Goal: Navigation & Orientation: Find specific page/section

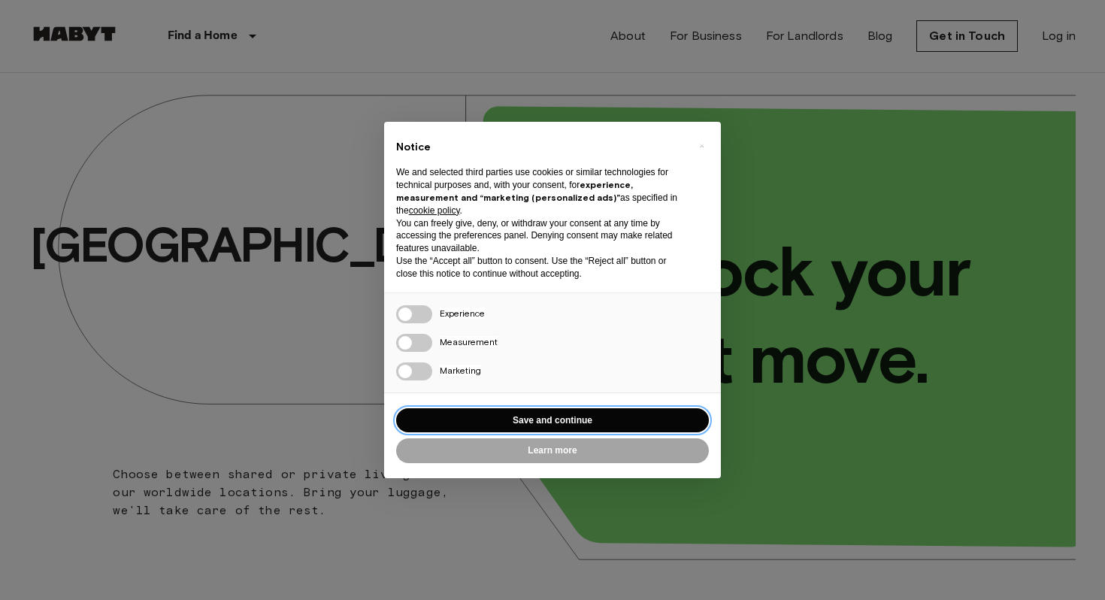
click at [578, 423] on button "Save and continue" at bounding box center [552, 420] width 313 height 25
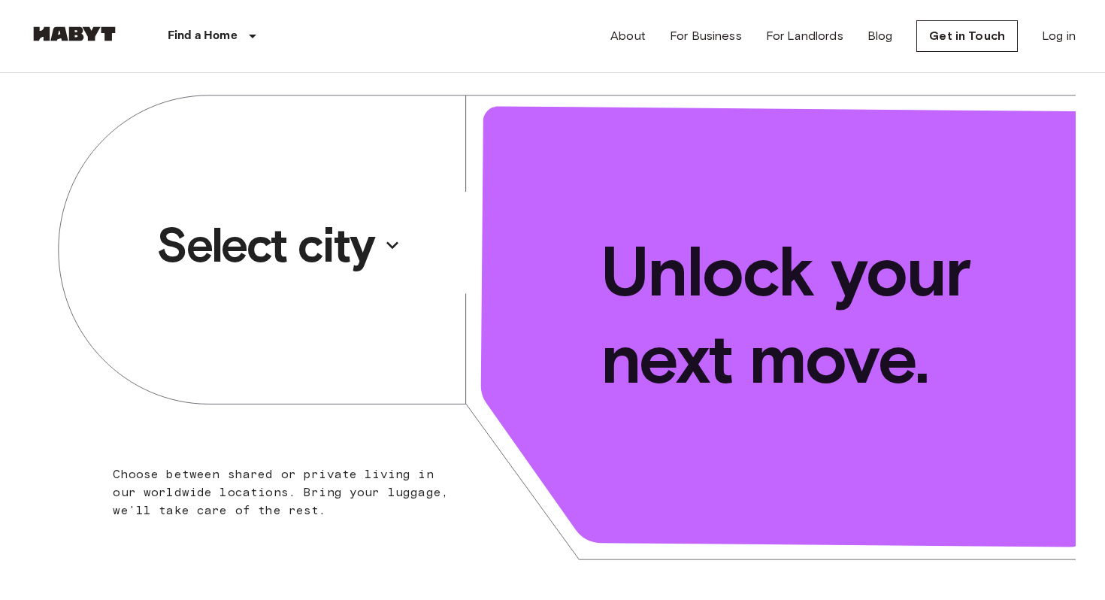
click at [354, 243] on p "Select city" at bounding box center [265, 245] width 218 height 60
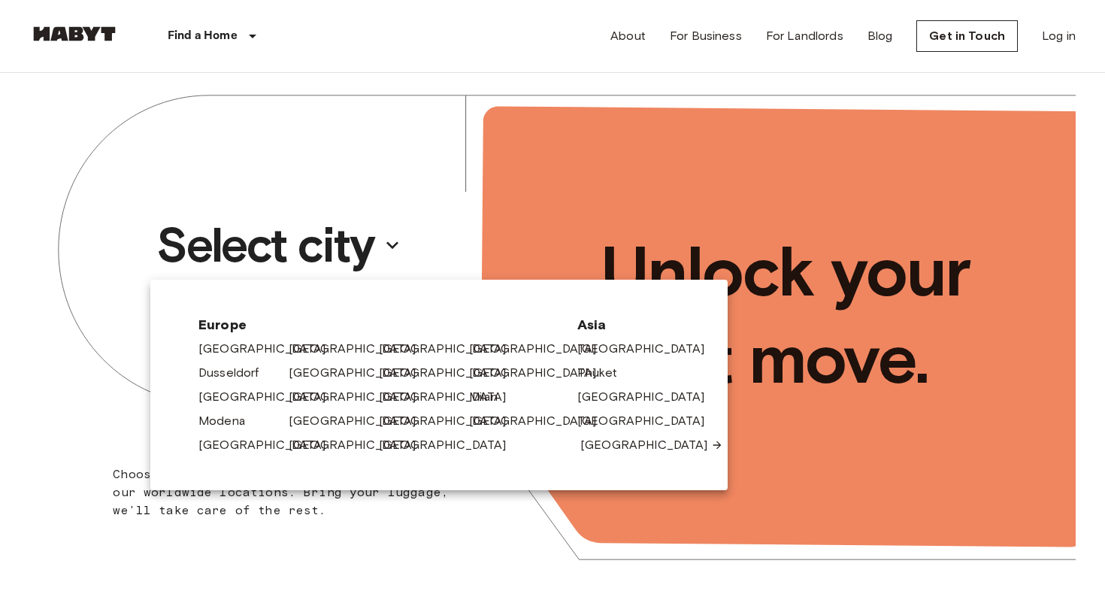
click at [590, 442] on link "[GEOGRAPHIC_DATA]" at bounding box center [652, 445] width 143 height 18
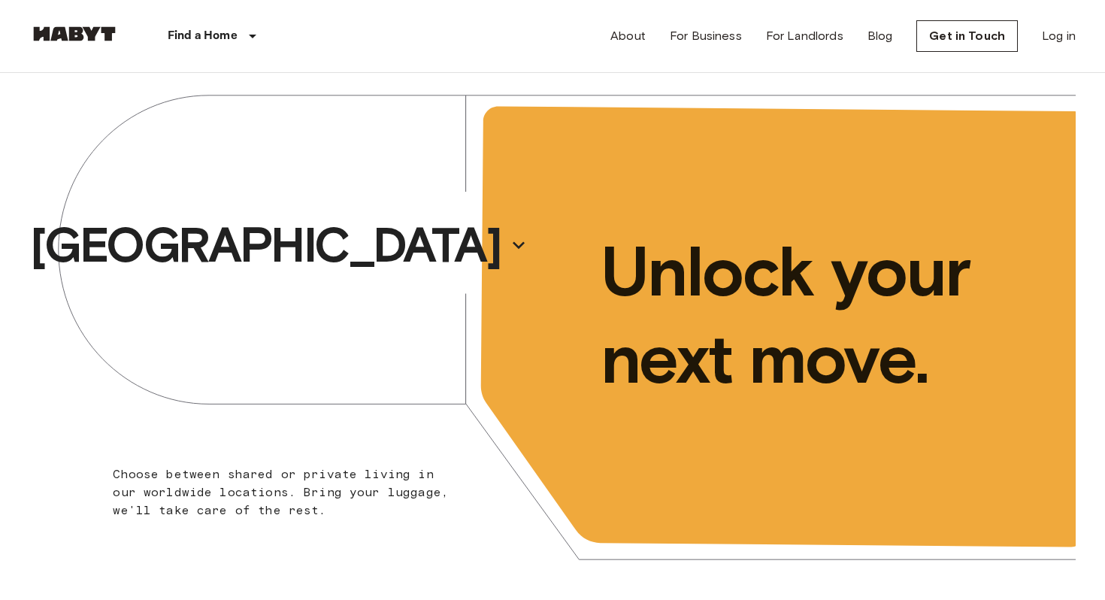
click at [628, 36] on link "About" at bounding box center [628, 36] width 35 height 18
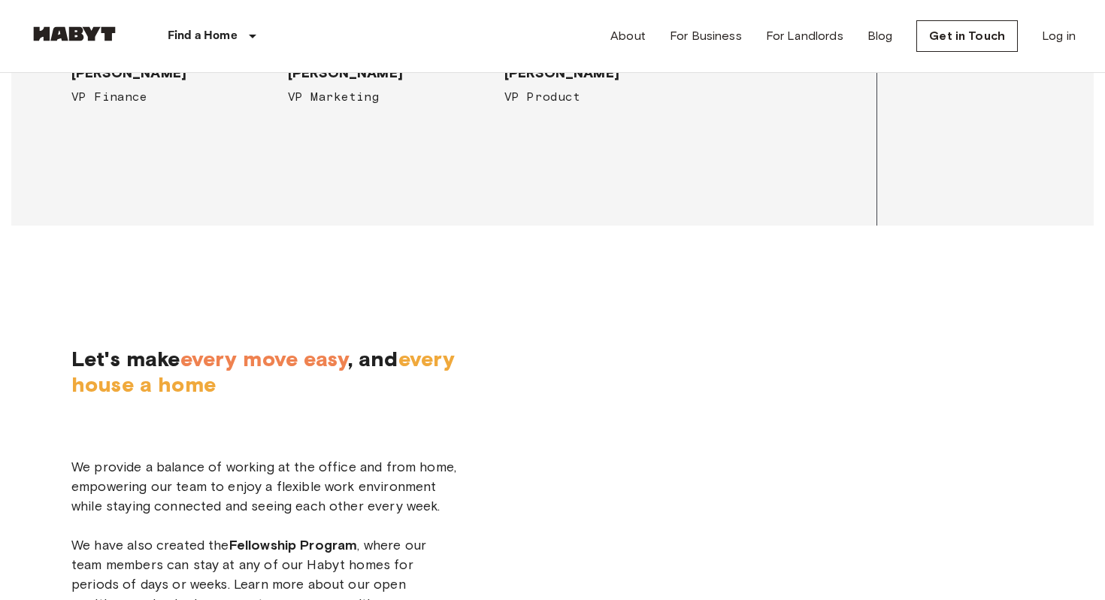
scroll to position [4540, 0]
